Goal: Find specific page/section: Find specific page/section

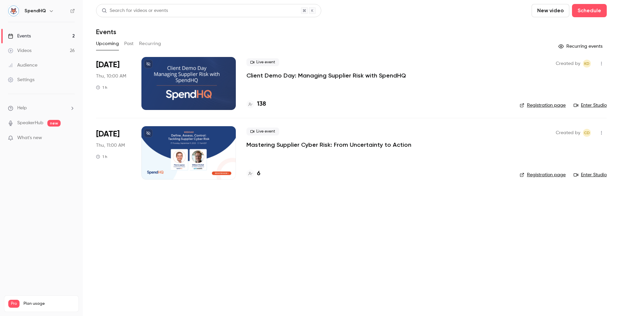
click at [201, 72] on div at bounding box center [188, 83] width 94 height 53
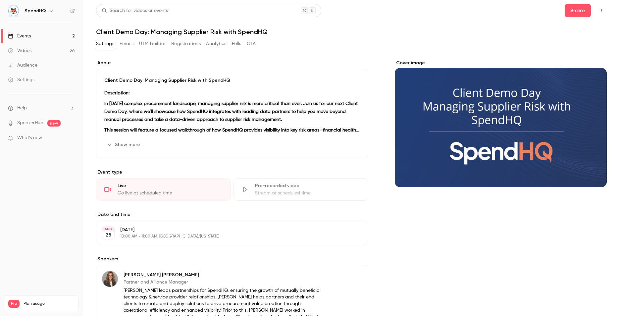
click at [598, 7] on button "button" at bounding box center [601, 10] width 11 height 11
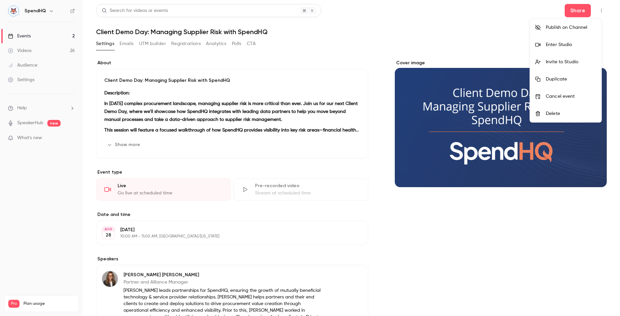
click at [564, 45] on div "Enter Studio" at bounding box center [571, 44] width 50 height 7
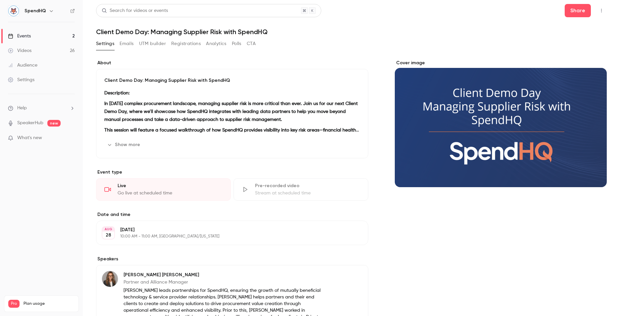
click at [29, 35] on div "Events" at bounding box center [19, 36] width 23 height 7
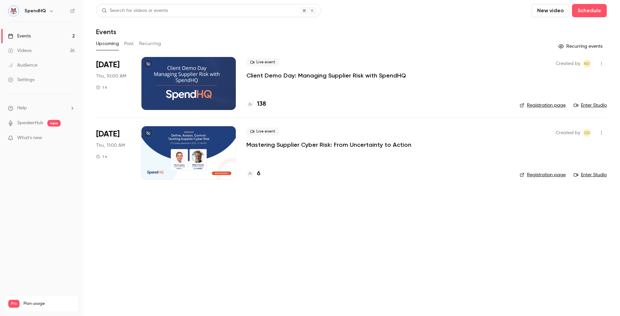
click at [126, 42] on button "Past" at bounding box center [129, 43] width 10 height 11
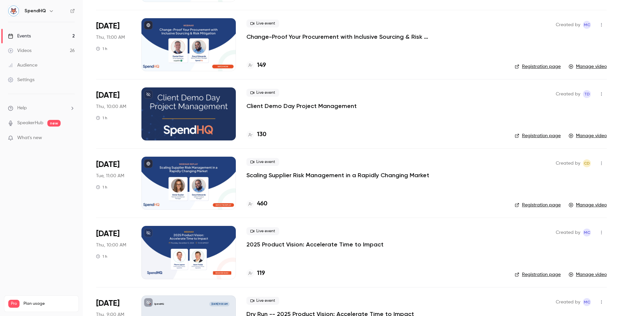
scroll to position [596, 0]
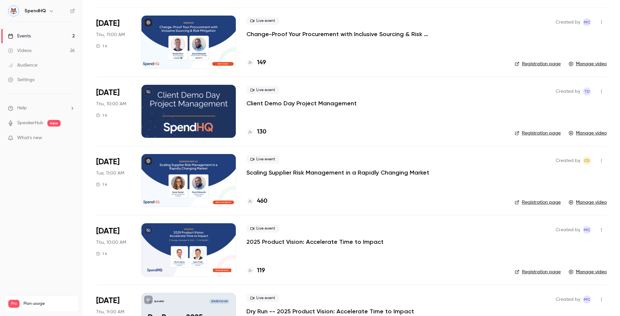
click at [189, 175] on div at bounding box center [188, 180] width 94 height 53
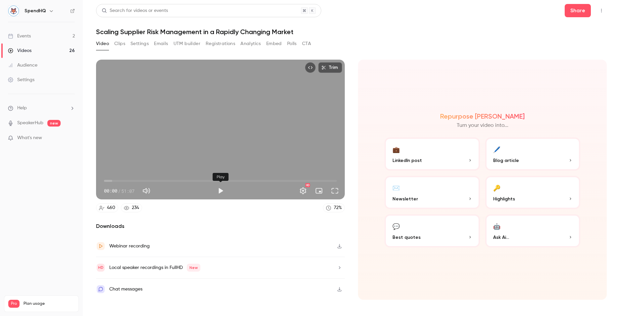
click at [219, 191] on button "Play" at bounding box center [220, 190] width 13 height 13
click at [118, 183] on span "01:57" at bounding box center [220, 181] width 233 height 11
click at [123, 182] on span "04:04" at bounding box center [220, 181] width 233 height 11
click at [130, 181] on span "05:35" at bounding box center [220, 181] width 233 height 11
click at [127, 182] on span "04:56" at bounding box center [127, 181] width 2 height 2
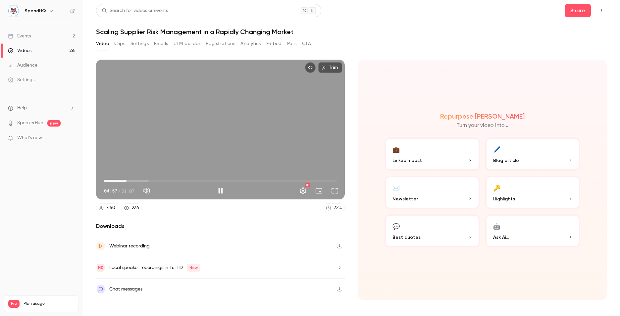
click at [126, 182] on span "04:57" at bounding box center [127, 181] width 2 height 2
click at [120, 182] on span "03:25" at bounding box center [220, 181] width 233 height 11
click at [221, 192] on button "Pause" at bounding box center [220, 190] width 13 height 13
type input "*****"
click at [24, 37] on div "Events" at bounding box center [19, 36] width 23 height 7
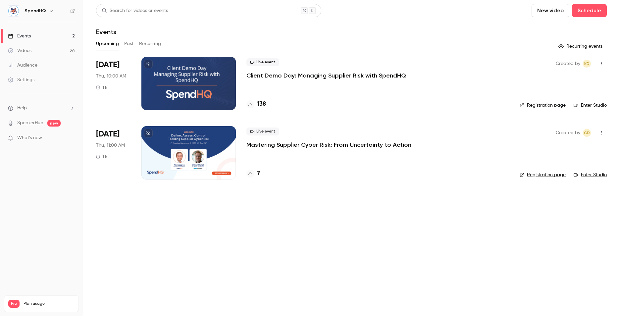
click at [206, 92] on div at bounding box center [188, 83] width 94 height 53
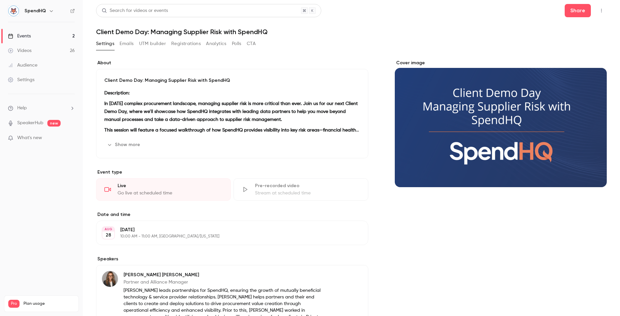
click at [131, 147] on button "Show more" at bounding box center [124, 144] width 40 height 11
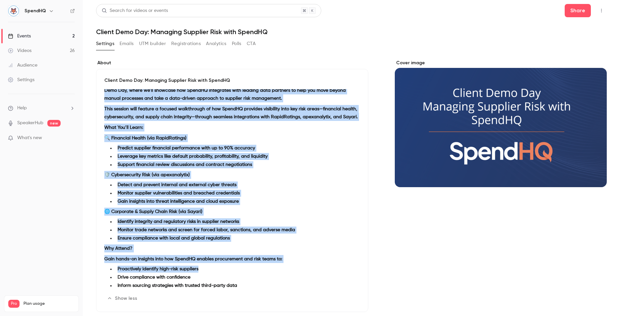
scroll to position [33, 0]
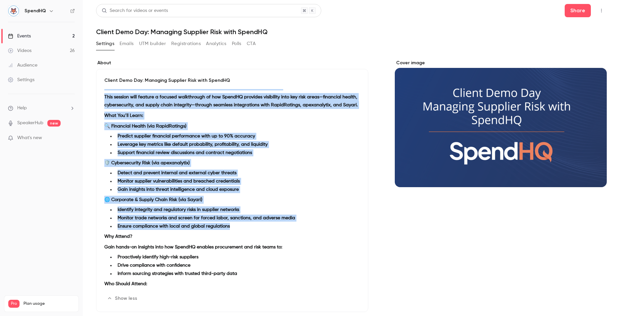
drag, startPoint x: 104, startPoint y: 101, endPoint x: 242, endPoint y: 236, distance: 193.1
click at [242, 236] on div "Client Demo Day: Managing Supplier Risk with SpendHQ Description: In [DATE] com…" at bounding box center [232, 190] width 272 height 243
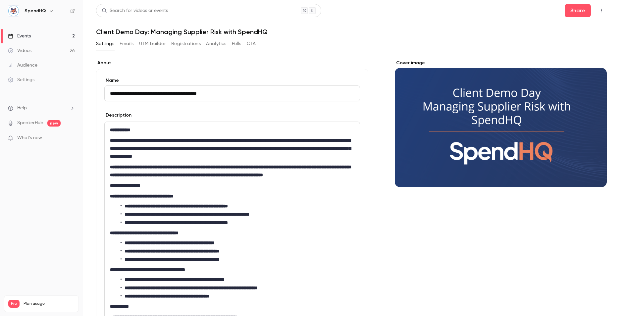
click at [217, 177] on strong "**********" at bounding box center [230, 171] width 241 height 13
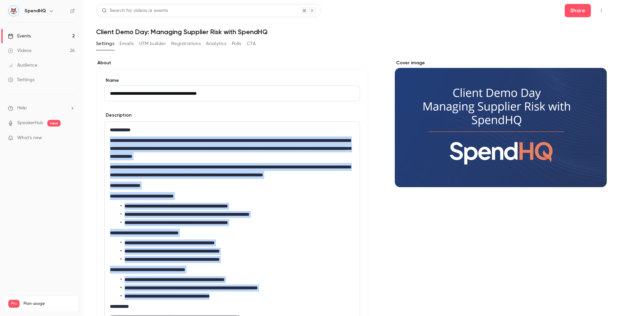
drag, startPoint x: 108, startPoint y: 140, endPoint x: 247, endPoint y: 303, distance: 214.1
click at [247, 303] on div "**********" at bounding box center [232, 275] width 255 height 306
copy div "**********"
click at [29, 33] on div "Events" at bounding box center [19, 36] width 23 height 7
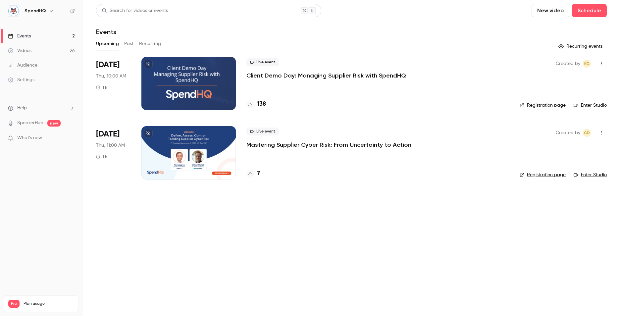
click at [200, 74] on div at bounding box center [188, 83] width 94 height 53
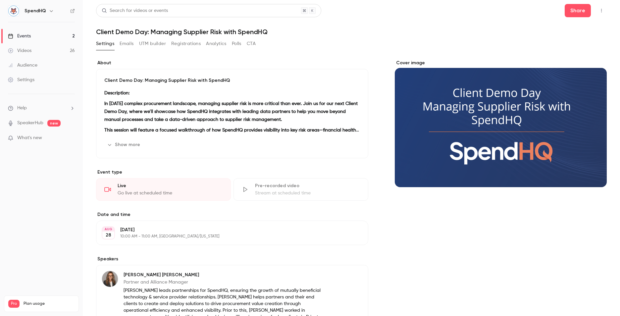
click at [182, 40] on button "Registrations" at bounding box center [185, 43] width 29 height 11
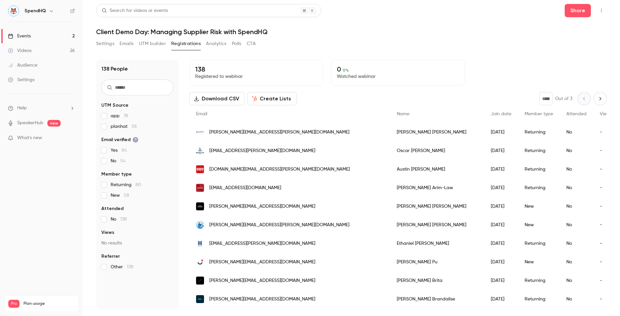
click at [159, 43] on button "UTM builder" at bounding box center [152, 43] width 27 height 11
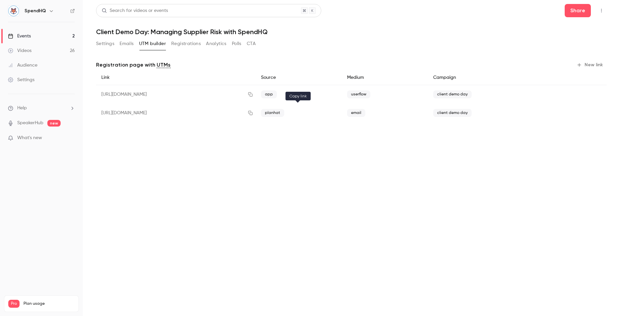
click at [253, 112] on icon "button" at bounding box center [250, 113] width 5 height 5
